Goal: Task Accomplishment & Management: Manage account settings

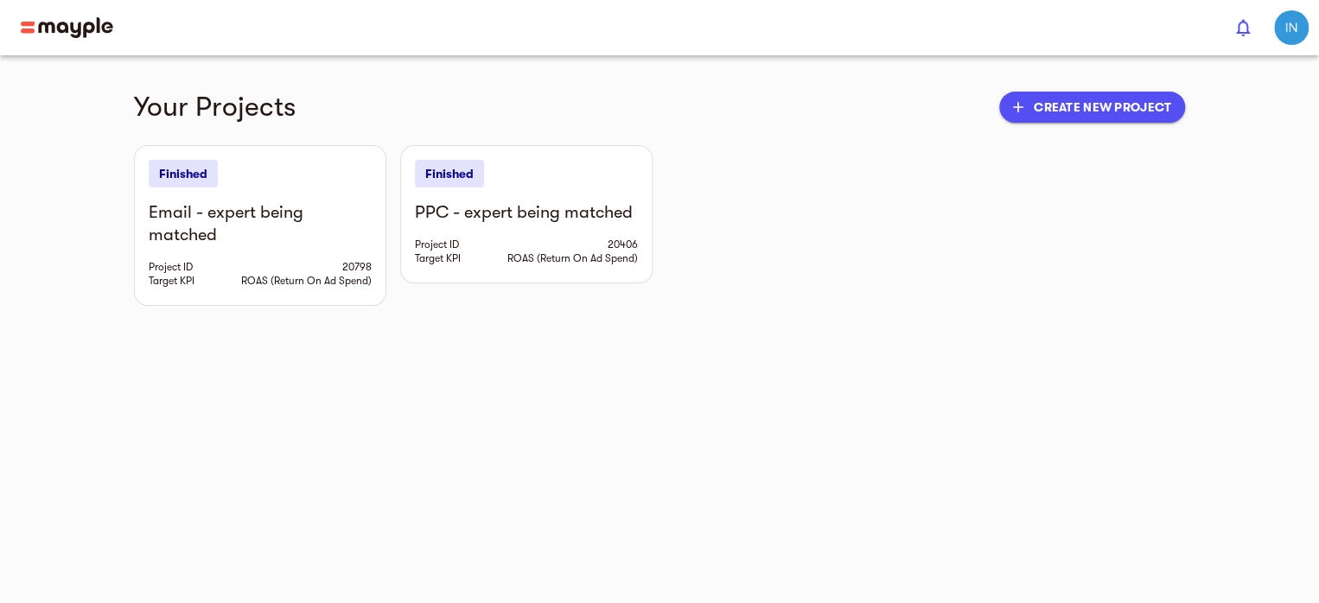
click at [1286, 35] on img "button" at bounding box center [1291, 27] width 35 height 35
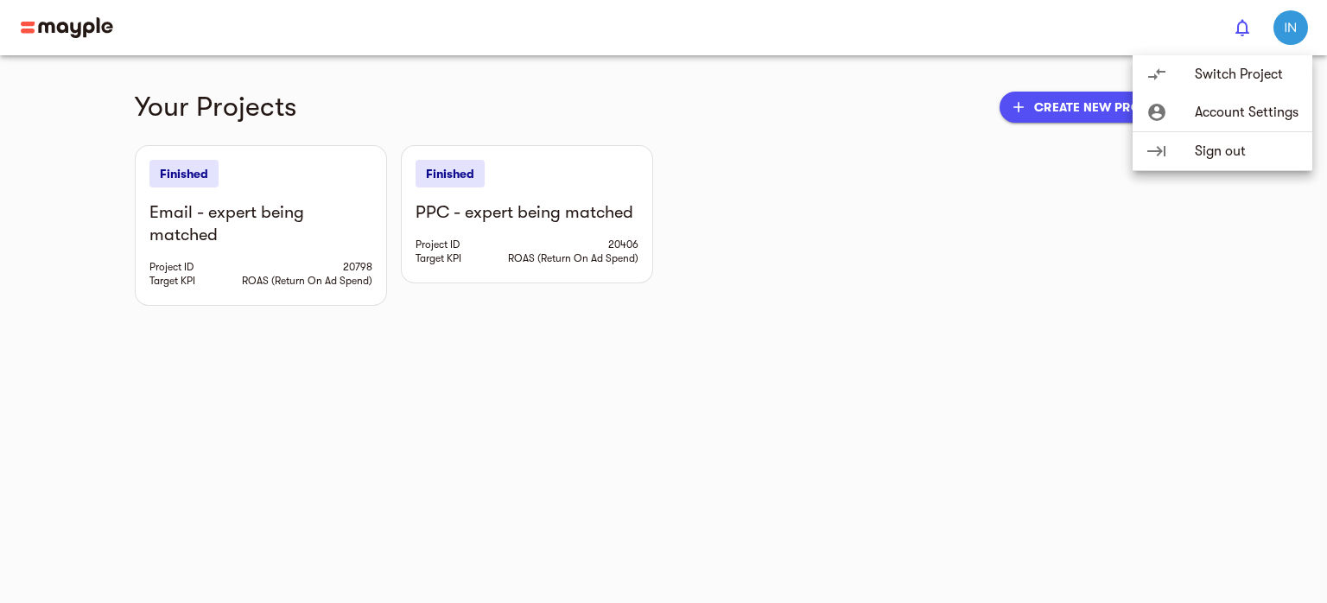
click at [1245, 104] on span "Account Settings" at bounding box center [1247, 112] width 104 height 21
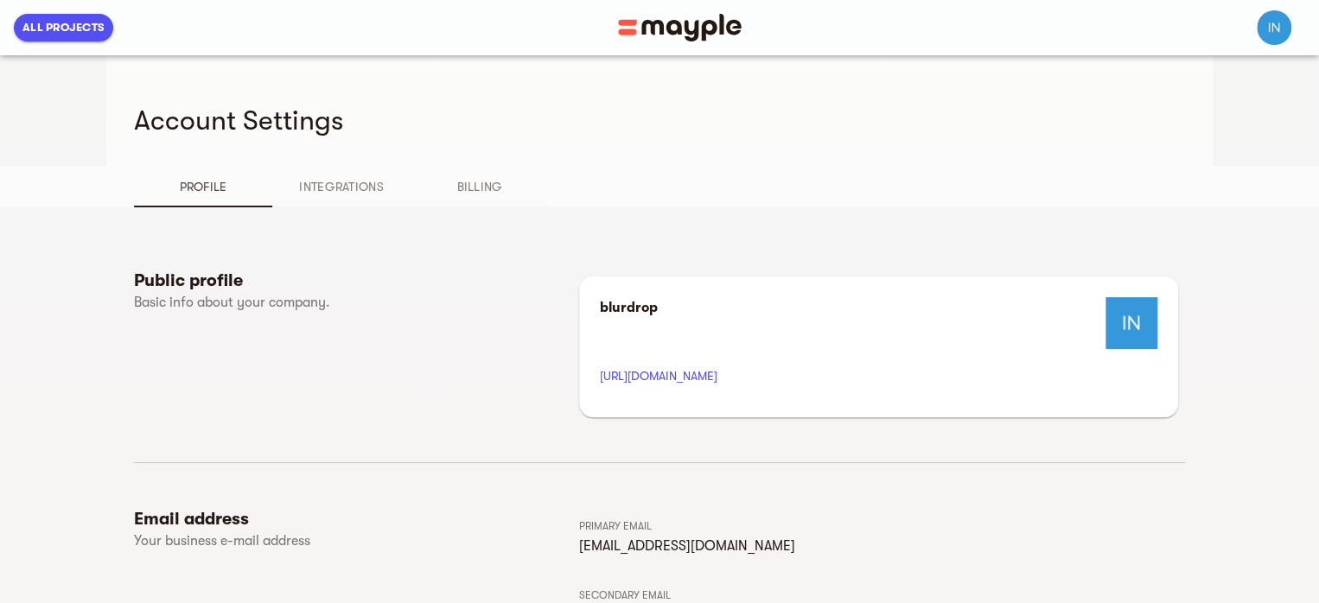
click at [325, 181] on span "Integrations" at bounding box center [342, 186] width 118 height 21
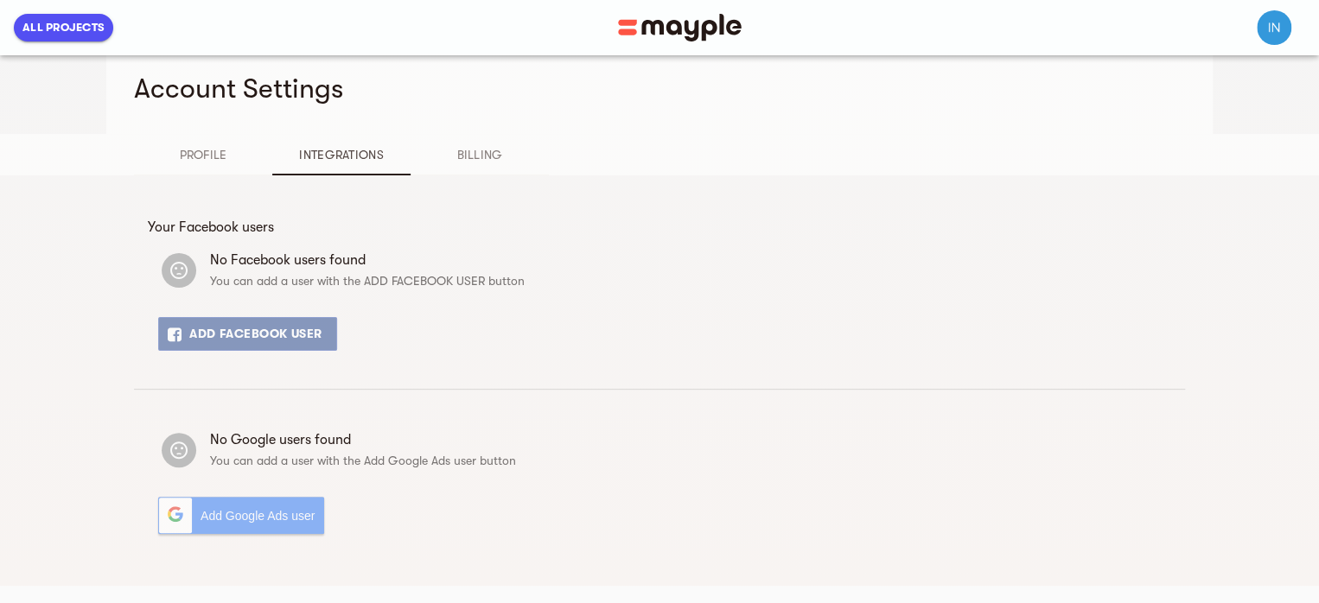
scroll to position [37, 0]
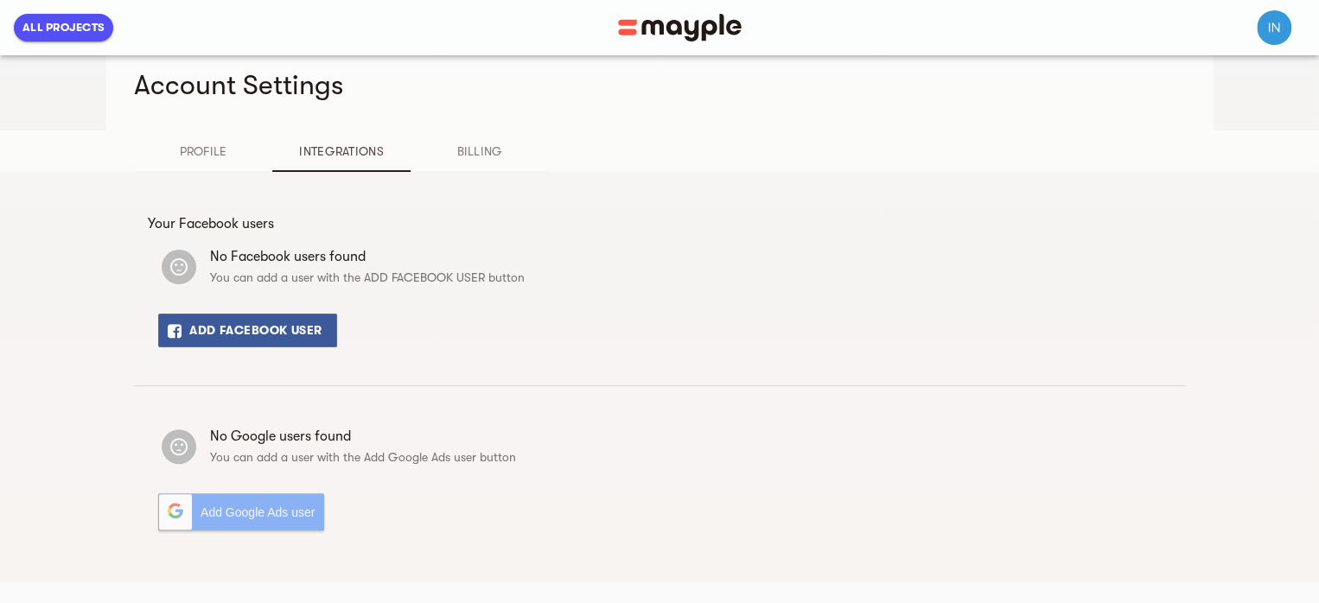
click at [481, 149] on span "Billing" at bounding box center [480, 151] width 118 height 21
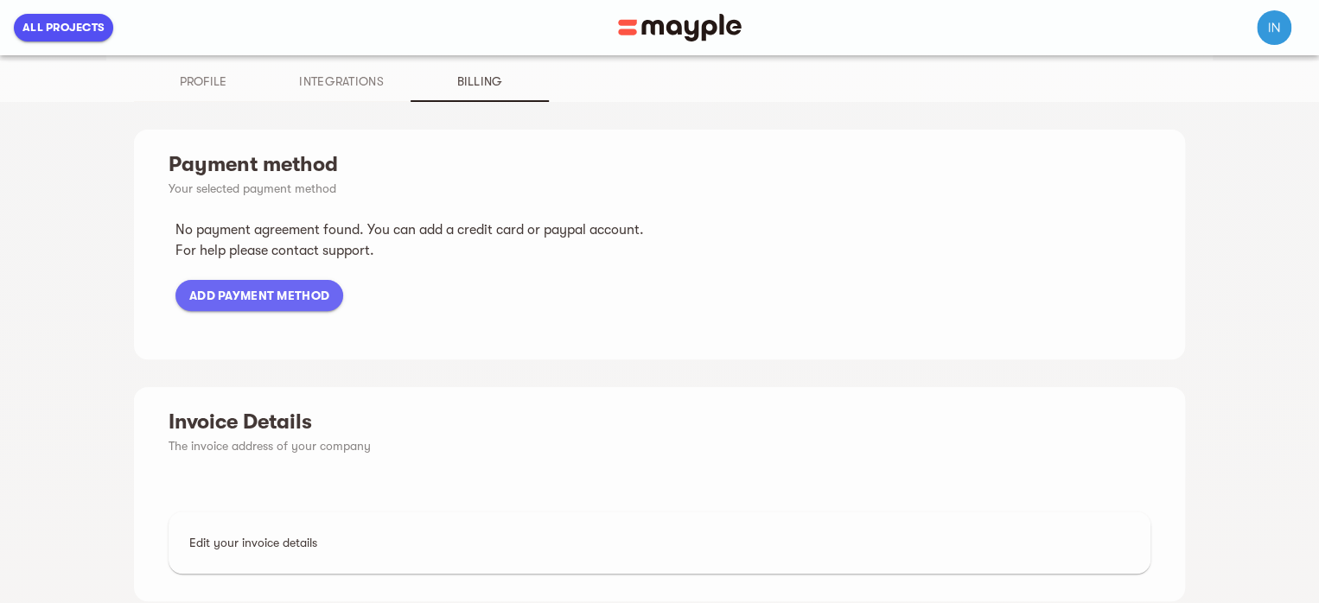
scroll to position [0, 0]
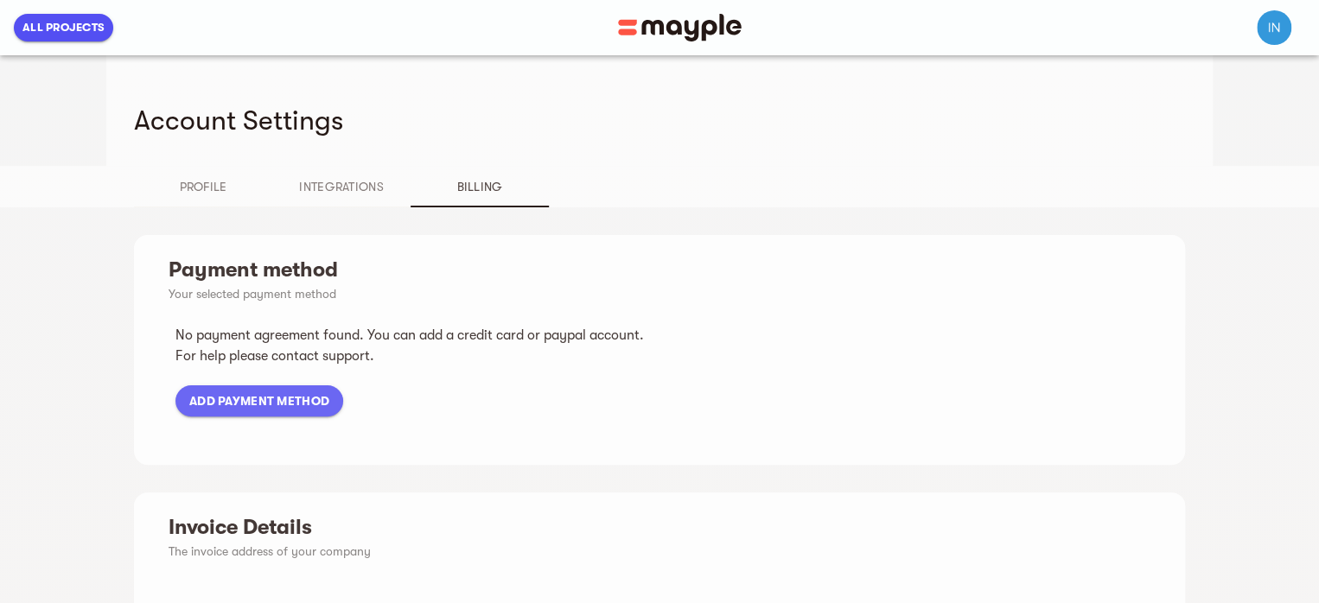
click at [187, 184] on span "Profile" at bounding box center [203, 186] width 118 height 21
